Goal: Task Accomplishment & Management: Complete application form

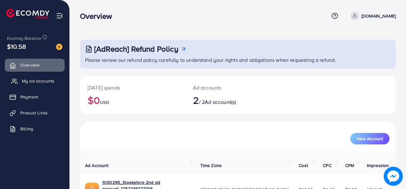
click at [24, 82] on span "My ad accounts" at bounding box center [38, 81] width 32 height 6
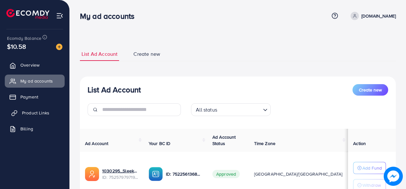
click at [50, 107] on link "Product Links" at bounding box center [35, 112] width 60 height 13
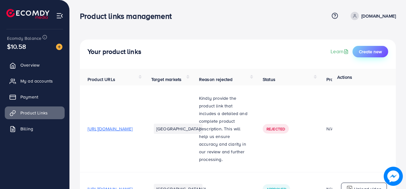
click at [359, 51] on button "Create new" at bounding box center [370, 51] width 36 height 11
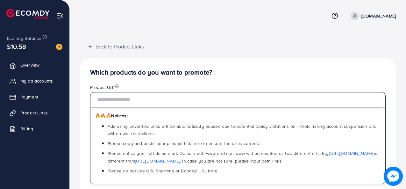
click at [124, 102] on input "text" at bounding box center [237, 99] width 295 height 15
paste input "**********"
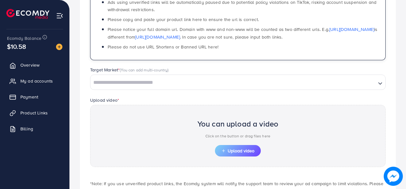
scroll to position [124, 0]
type input "**********"
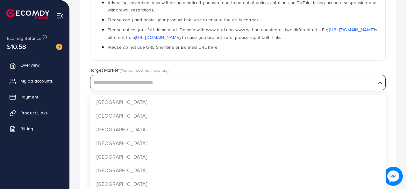
click at [126, 84] on input "Search for option" at bounding box center [233, 83] width 284 height 10
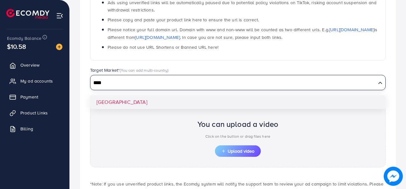
type input "****"
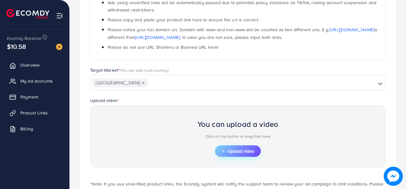
click at [239, 153] on span "Upload video" at bounding box center [237, 151] width 33 height 4
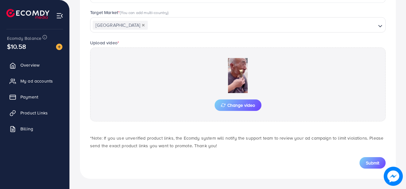
scroll to position [180, 0]
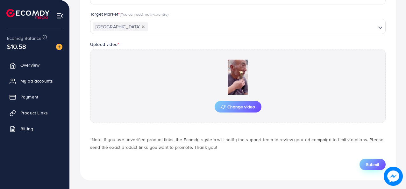
click at [372, 161] on span "Submit" at bounding box center [372, 164] width 13 height 6
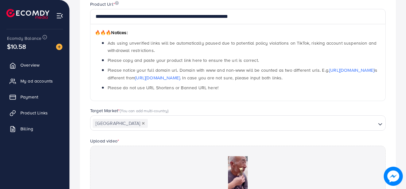
scroll to position [0, 0]
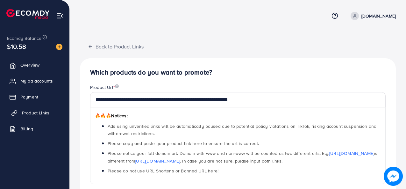
click at [28, 111] on span "Product Links" at bounding box center [35, 113] width 27 height 6
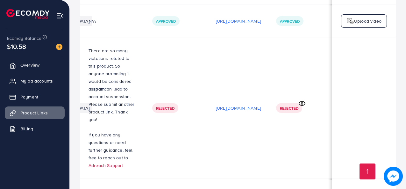
scroll to position [0, 188]
click at [299, 100] on icon at bounding box center [302, 103] width 7 height 7
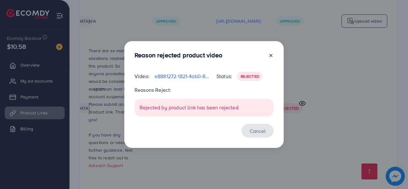
click at [253, 137] on button "Cancel" at bounding box center [257, 131] width 32 height 14
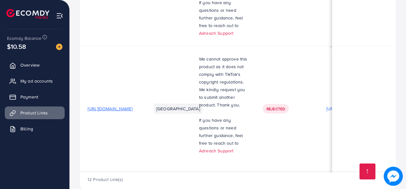
scroll to position [678, 0]
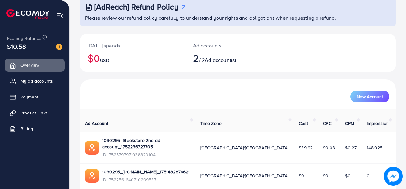
scroll to position [68, 0]
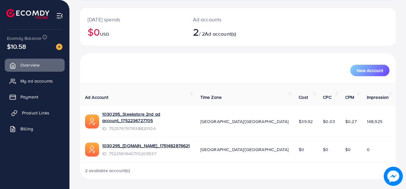
click at [45, 107] on link "Product Links" at bounding box center [35, 112] width 60 height 13
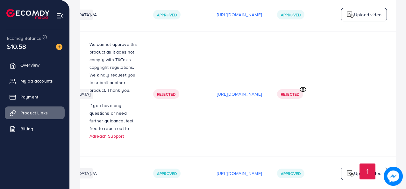
scroll to position [0, 188]
click at [298, 89] on div "Rejected" at bounding box center [289, 94] width 26 height 10
click at [299, 87] on icon at bounding box center [302, 89] width 6 height 4
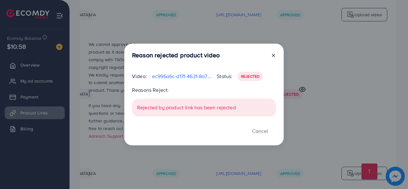
click at [274, 49] on div "Reason rejected product video Video: ec996a6c-d17f-4631-8a73-e058ff17220a-17602…" at bounding box center [203, 95] width 159 height 102
click at [274, 58] on icon at bounding box center [273, 55] width 5 height 5
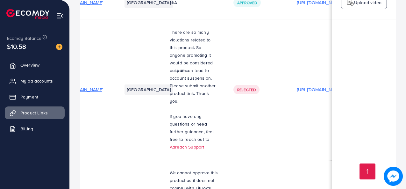
scroll to position [678, 0]
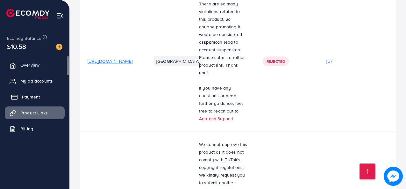
scroll to position [678, 0]
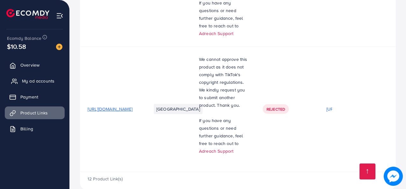
click at [47, 80] on span "My ad accounts" at bounding box center [38, 81] width 32 height 6
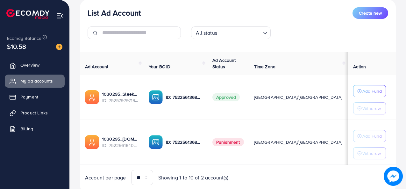
scroll to position [98, 0]
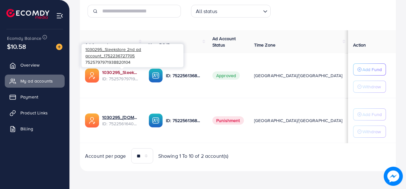
click at [124, 75] on link "1030295_Sleekstore 2nd ad account_1752236727705" at bounding box center [120, 72] width 36 height 6
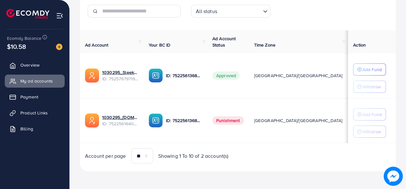
scroll to position [98, 0]
click at [40, 118] on link "Product Links" at bounding box center [35, 112] width 60 height 13
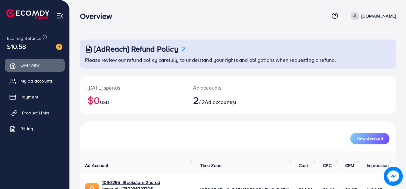
click at [38, 111] on span "Product Links" at bounding box center [35, 113] width 27 height 6
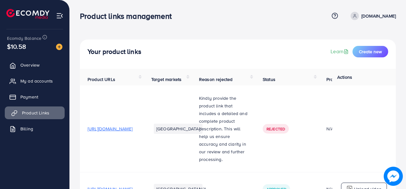
click at [38, 111] on span "Product Links" at bounding box center [35, 113] width 27 height 6
click at [14, 113] on icon at bounding box center [14, 113] width 6 height 6
click at [144, 149] on td "[URL][DOMAIN_NAME]" at bounding box center [112, 128] width 64 height 87
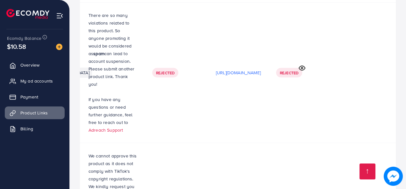
scroll to position [582, 0]
